Goal: Information Seeking & Learning: Learn about a topic

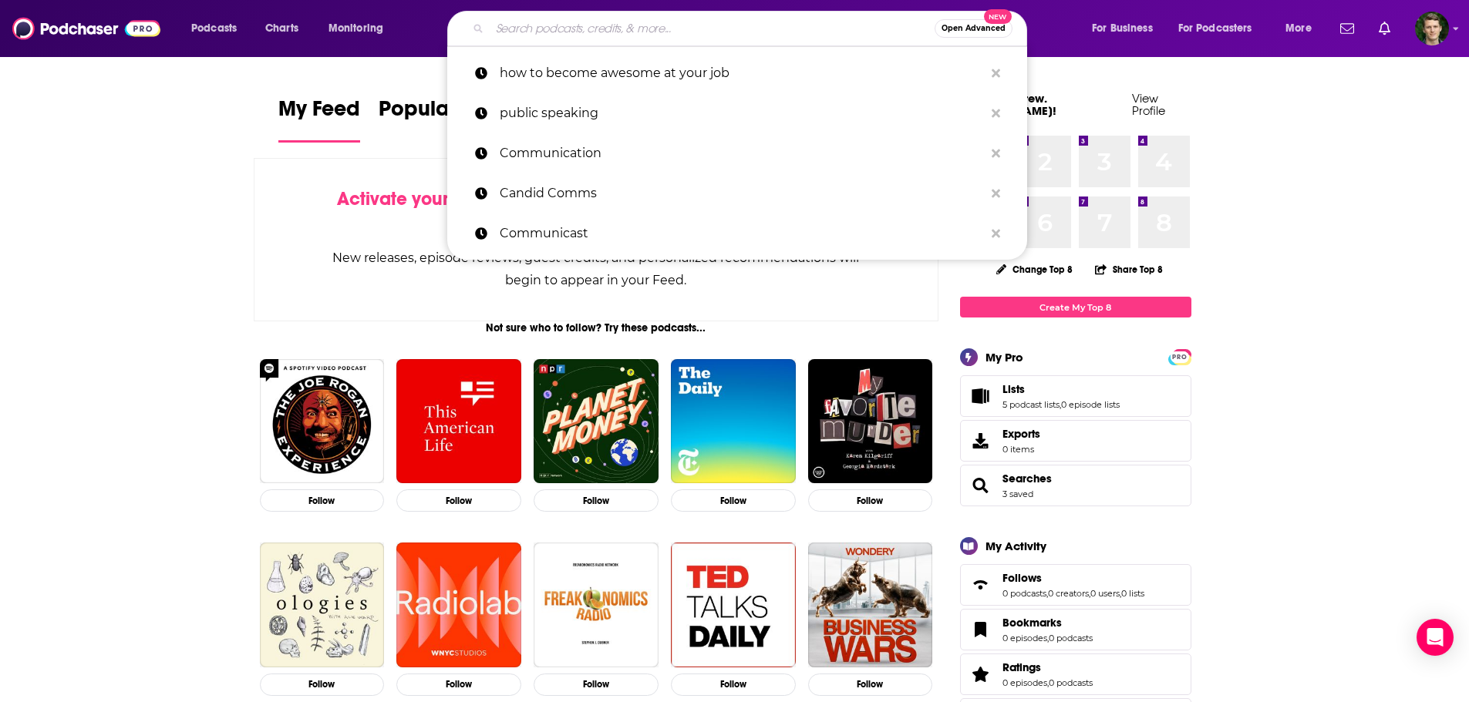
click at [715, 25] on input "Search podcasts, credits, & more..." at bounding box center [712, 28] width 445 height 25
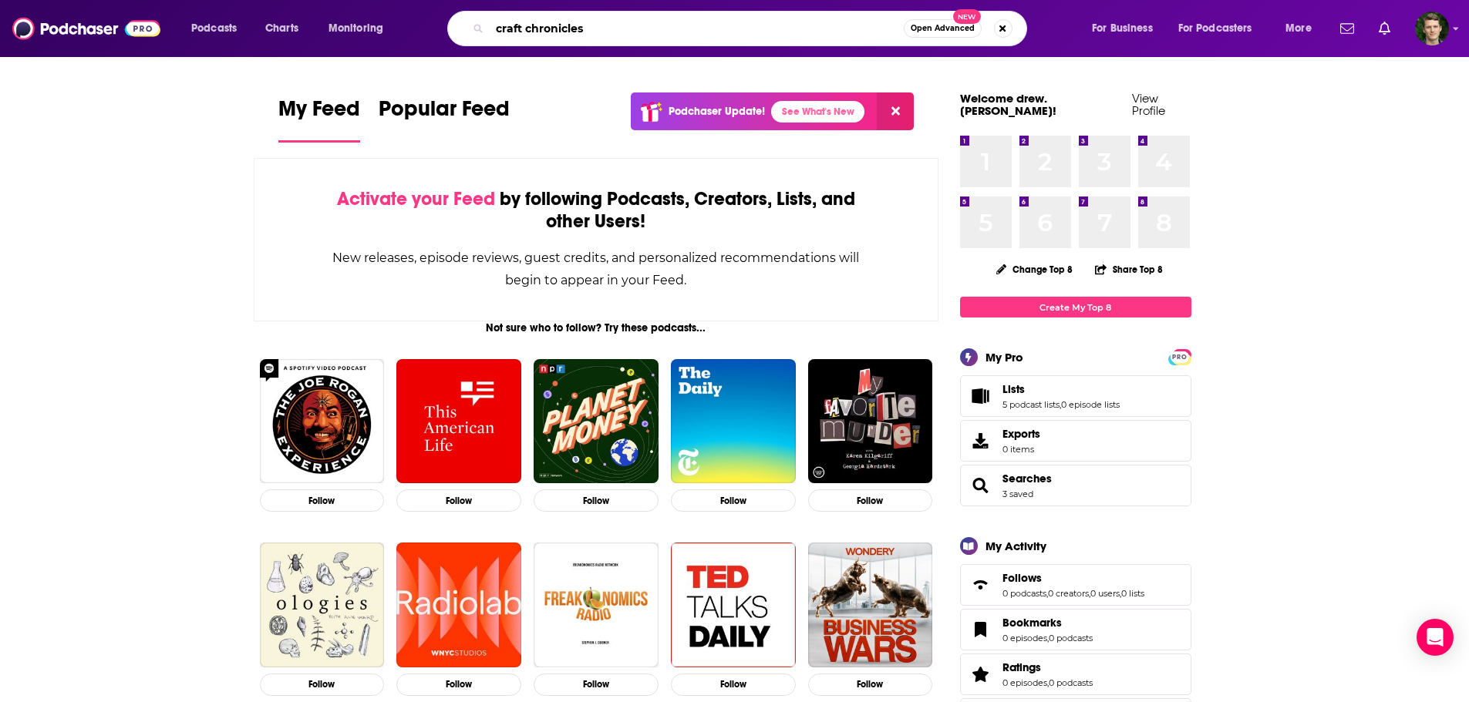
type input "craft chronicles"
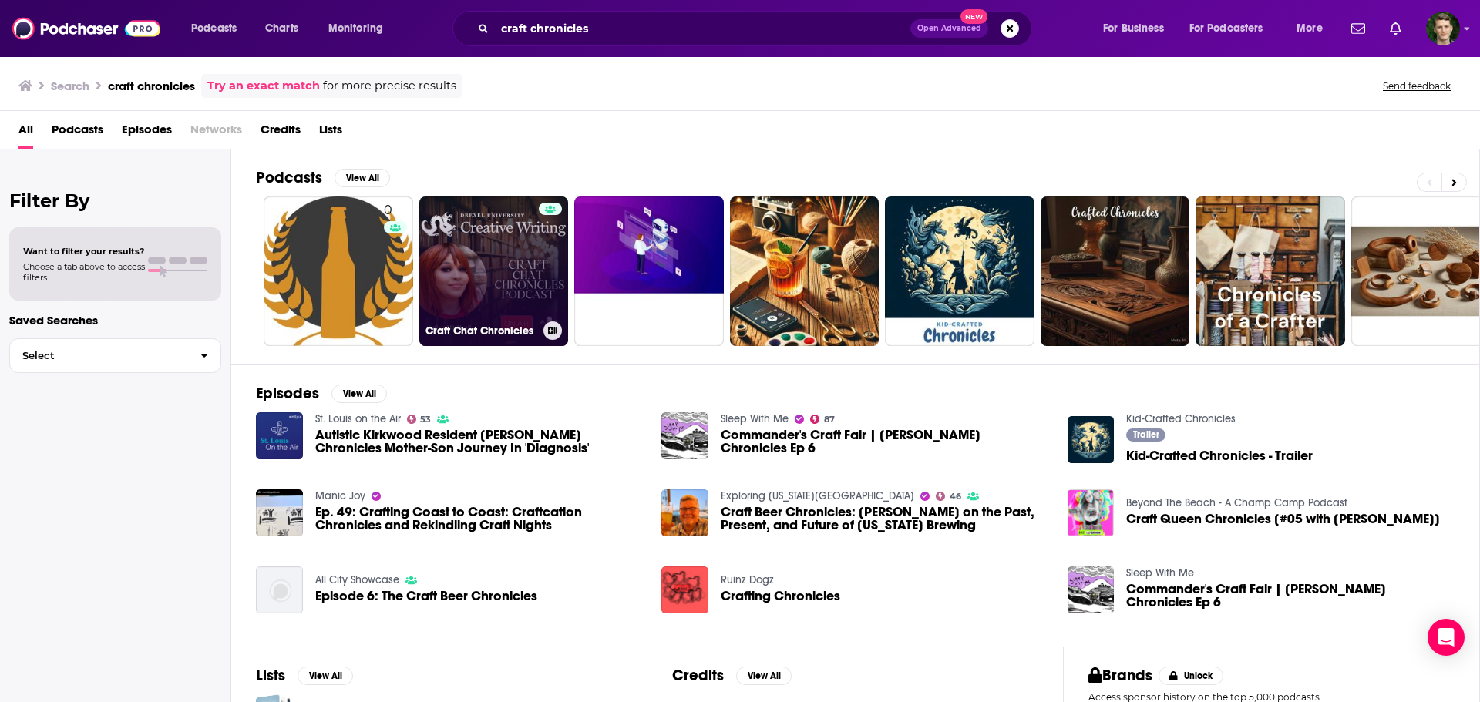
click at [493, 266] on link "Craft Chat Chronicles" at bounding box center [494, 272] width 150 height 150
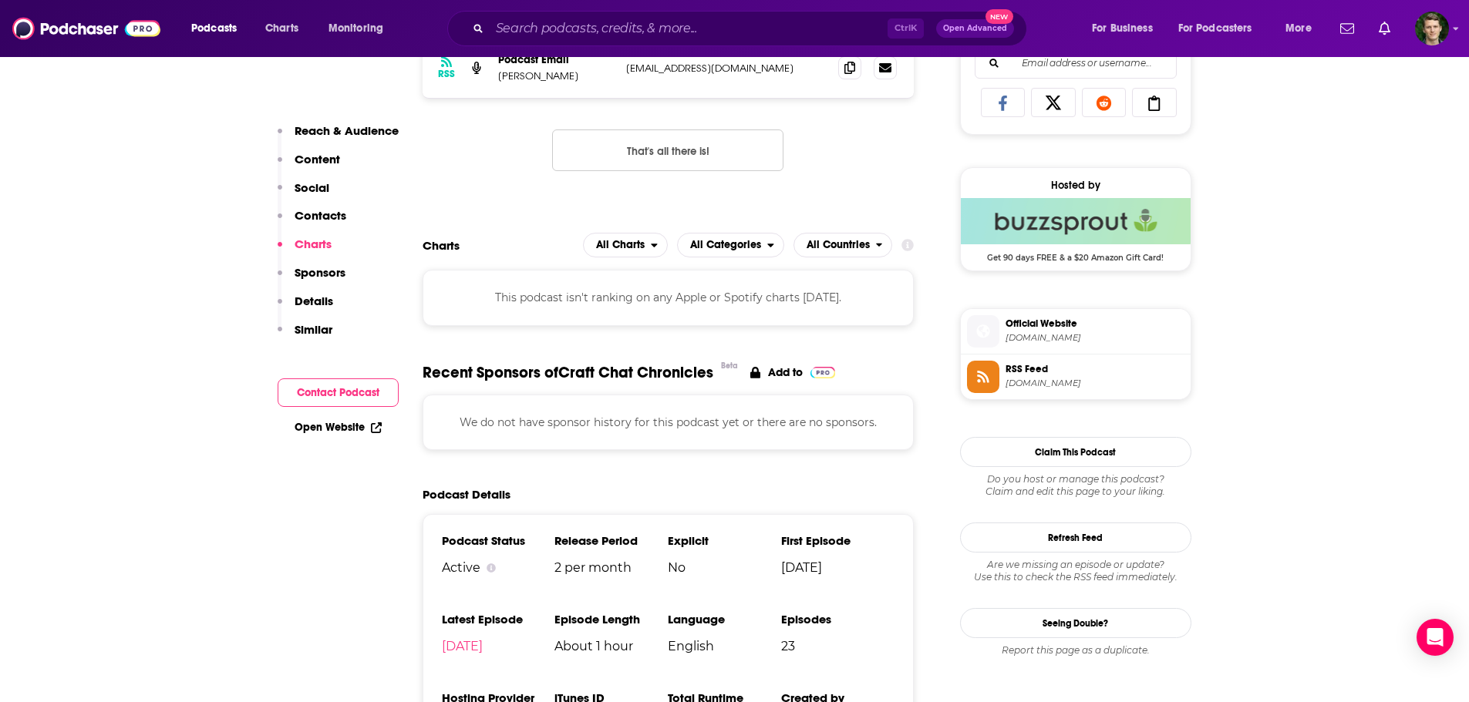
scroll to position [1233, 0]
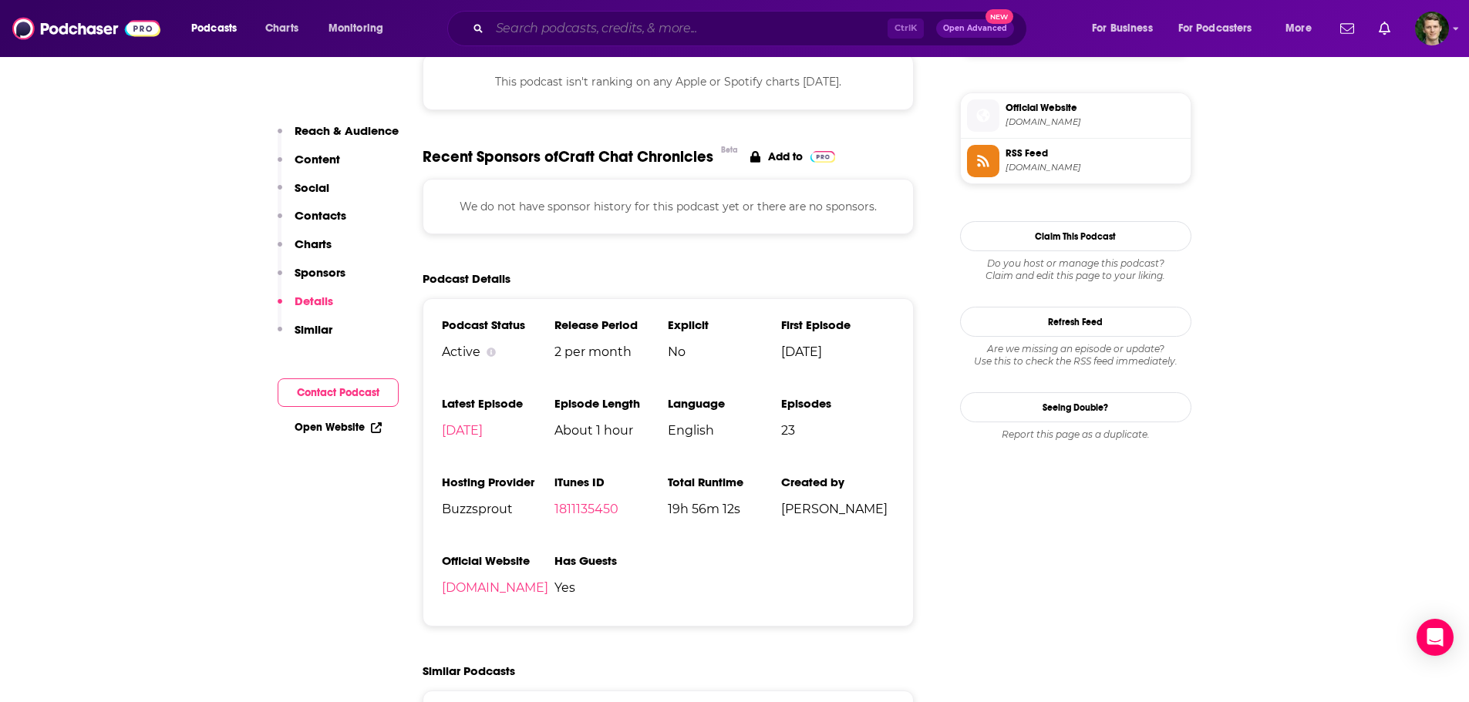
click at [584, 25] on input "Search podcasts, credits, & more..." at bounding box center [689, 28] width 398 height 25
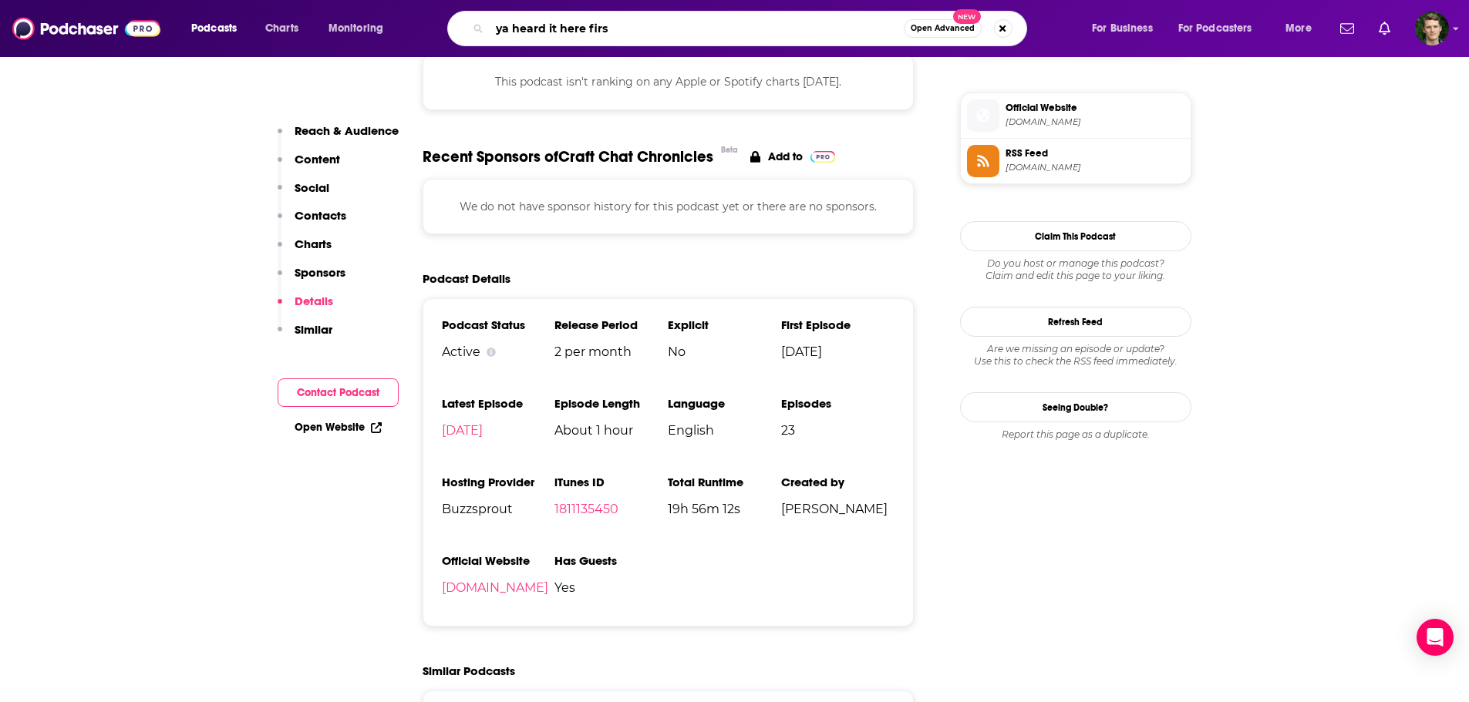
type input "ya heard it here first"
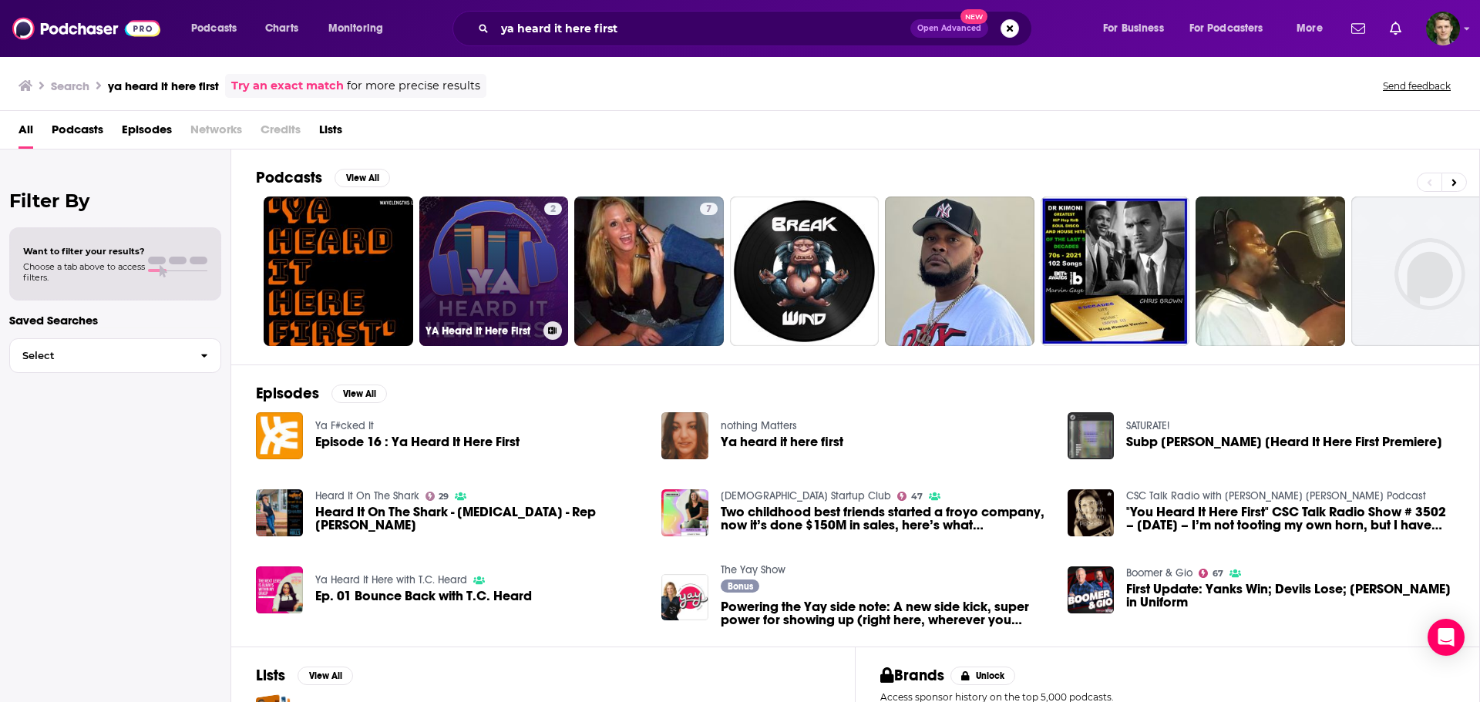
click at [490, 278] on link "2 YA Heard It Here First" at bounding box center [494, 272] width 150 height 150
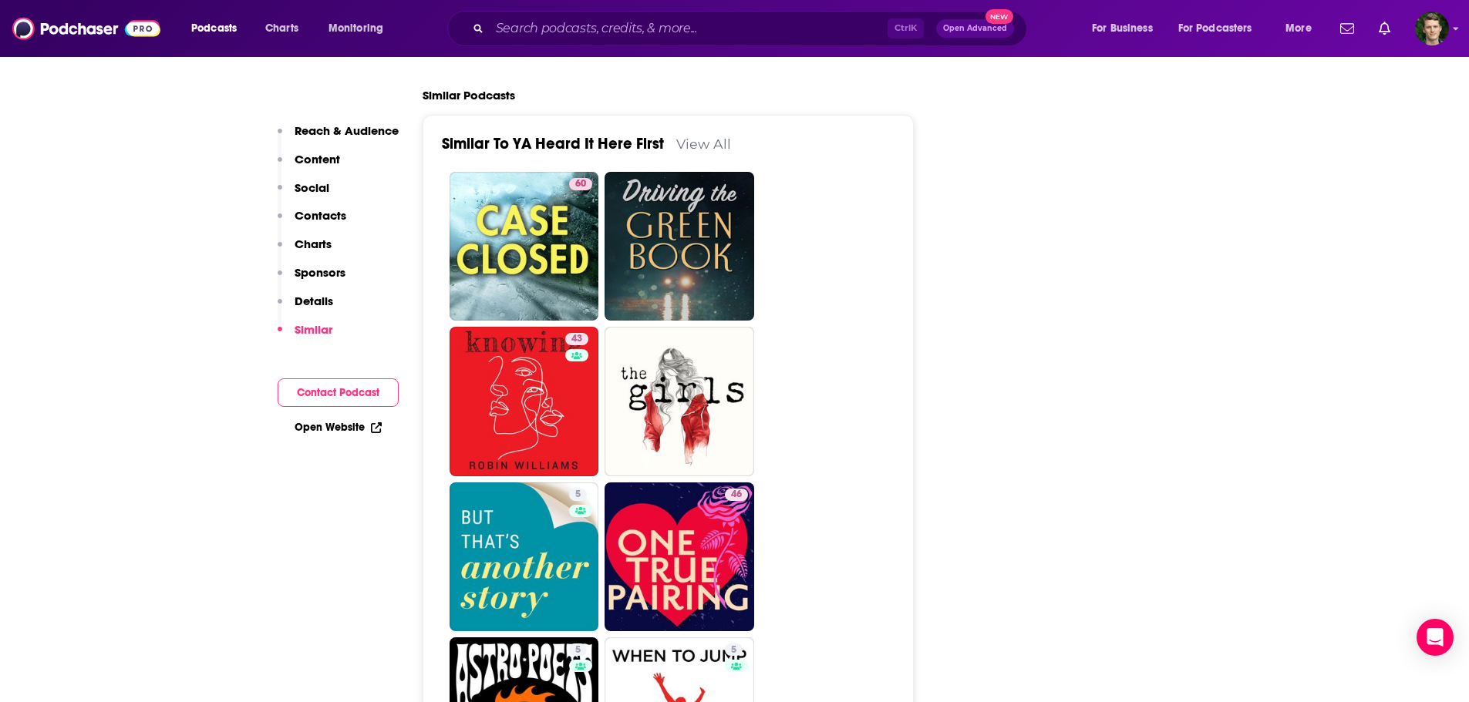
scroll to position [2081, 0]
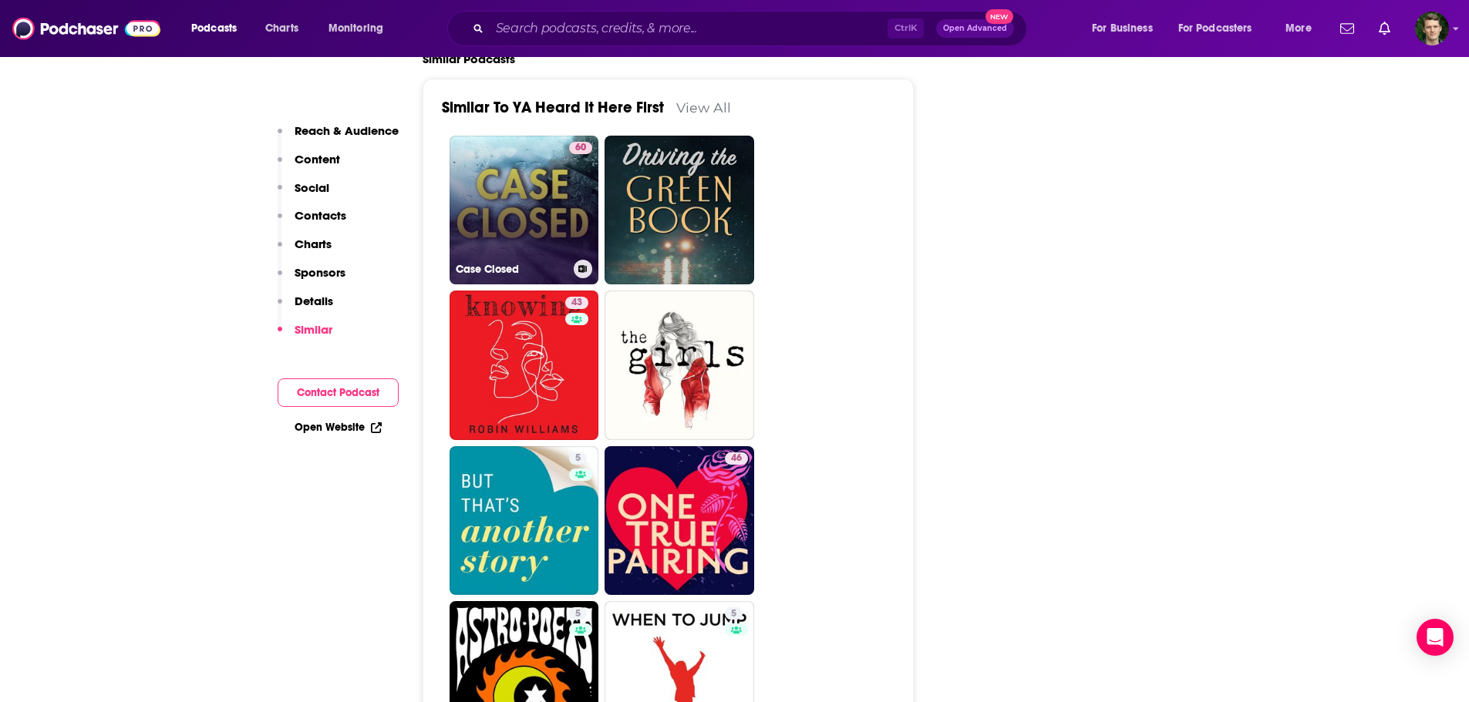
click at [500, 185] on link "60 Case Closed" at bounding box center [524, 211] width 150 height 150
type input "[URL][DOMAIN_NAME]"
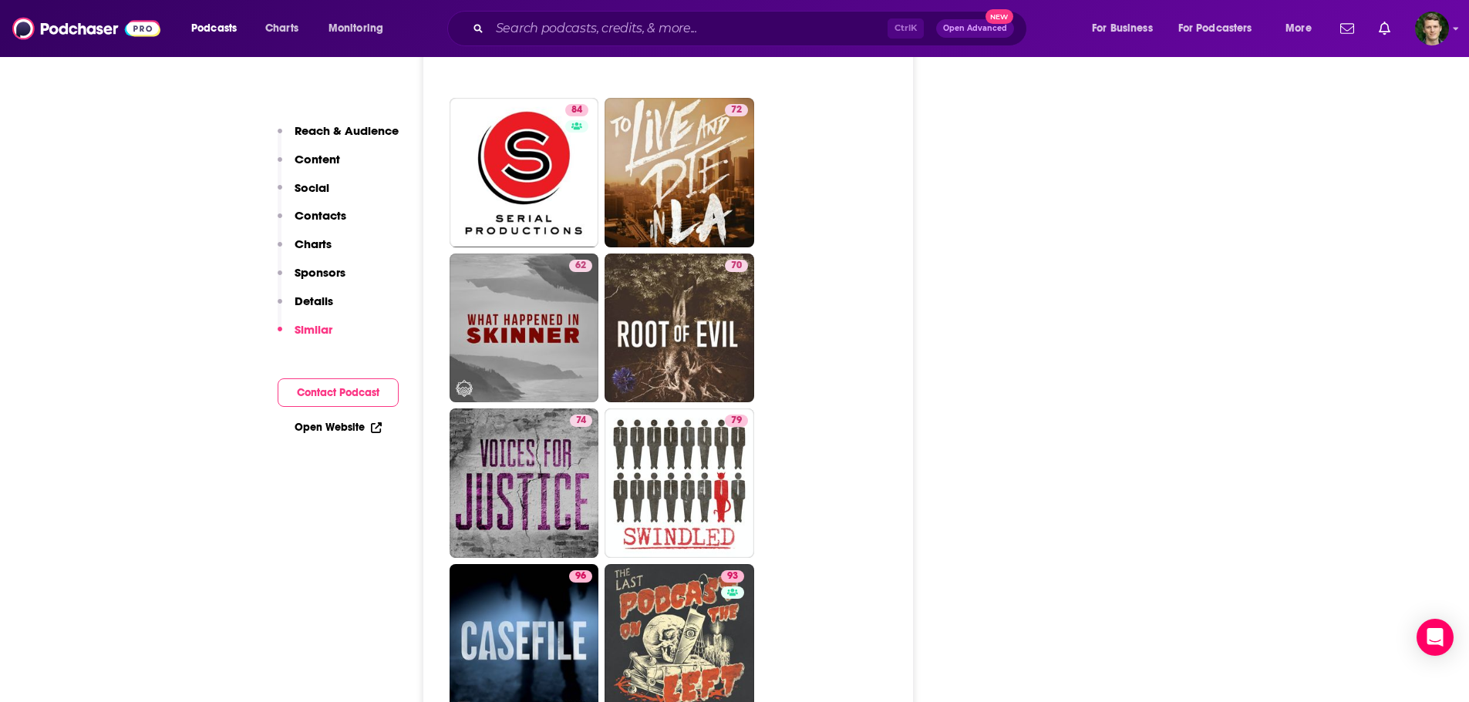
scroll to position [5165, 0]
